Goal: Obtain resource: Obtain resource

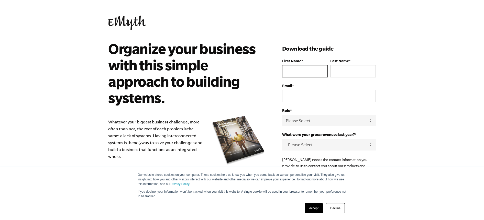
click at [303, 68] on input "First Name *" at bounding box center [305, 71] width 46 height 12
type input "[PERSON_NAME]"
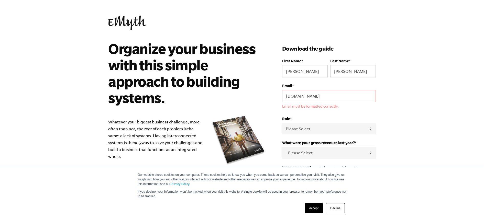
type input "[EMAIL_ADDRESS][DOMAIN_NAME]"
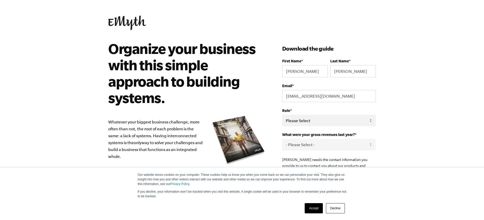
click at [329, 123] on select "Please Select Owner Partner / Co-Owner Executive Employee / Other" at bounding box center [329, 121] width 94 height 12
select select "Employee / Other"
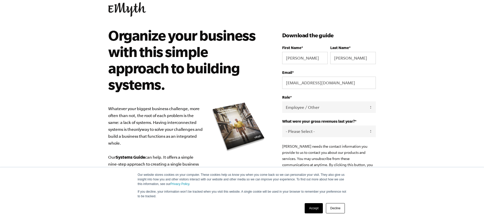
scroll to position [22, 0]
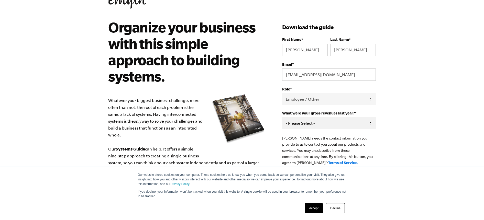
click at [334, 122] on select "- Please Select - 0-75K 76-150K 151-275K 276-500K 501-750K 751-1M 1-2.5M 2.5-5M…" at bounding box center [329, 124] width 94 height 12
select select "751-1M"
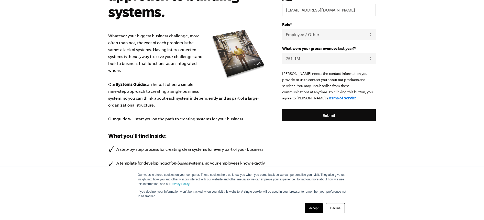
scroll to position [87, 0]
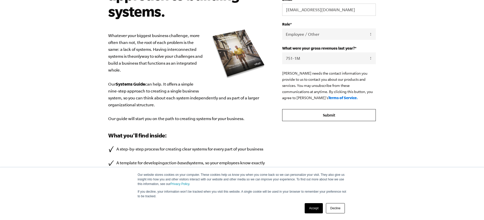
click at [336, 115] on input "Submit" at bounding box center [329, 115] width 94 height 12
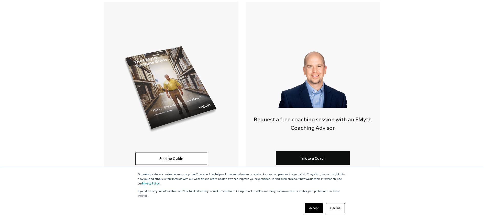
scroll to position [140, 0]
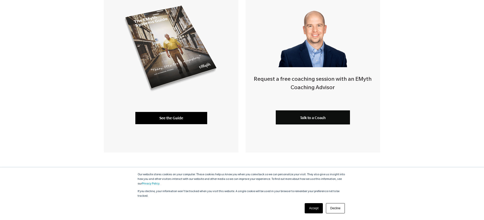
click at [168, 118] on link "See the Guide" at bounding box center [171, 118] width 72 height 12
